Goal: Navigation & Orientation: Find specific page/section

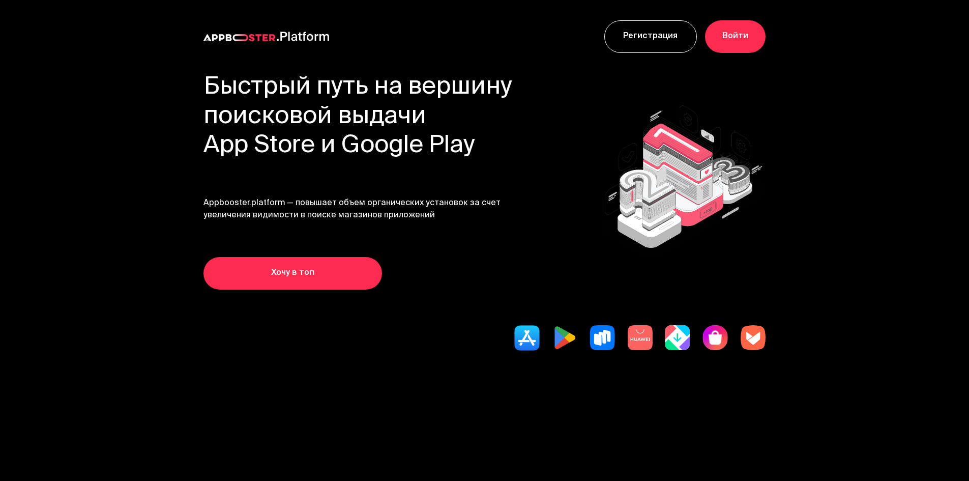
click at [572, 350] on img at bounding box center [564, 337] width 25 height 25
click at [568, 350] on img at bounding box center [564, 337] width 25 height 25
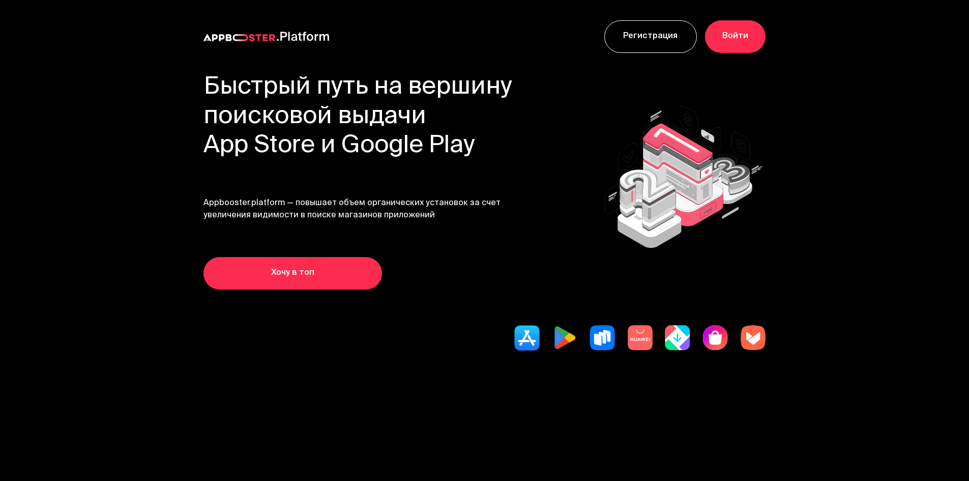
click at [568, 350] on img at bounding box center [564, 337] width 25 height 25
click at [565, 350] on img at bounding box center [564, 337] width 25 height 25
click at [563, 350] on img at bounding box center [564, 337] width 25 height 25
click at [561, 350] on img at bounding box center [564, 337] width 25 height 25
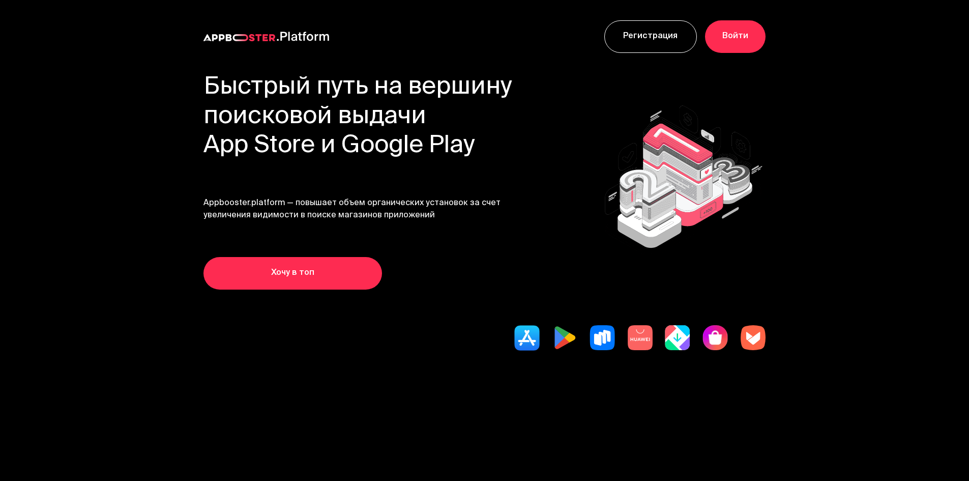
click at [561, 350] on img at bounding box center [564, 337] width 25 height 25
click at [563, 350] on img at bounding box center [564, 337] width 25 height 25
